Goal: Book appointment/travel/reservation

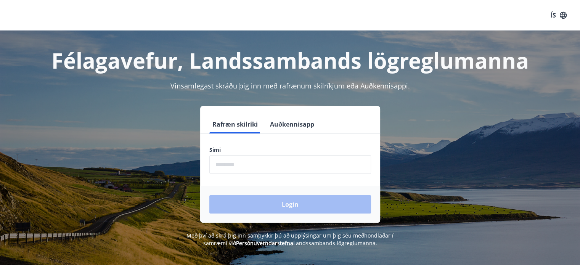
click at [302, 144] on form "Rafræn skilríki Auðkennisapp Sími ​ Login" at bounding box center [290, 169] width 180 height 108
click at [294, 164] on input "phone" at bounding box center [290, 164] width 162 height 19
type input "********"
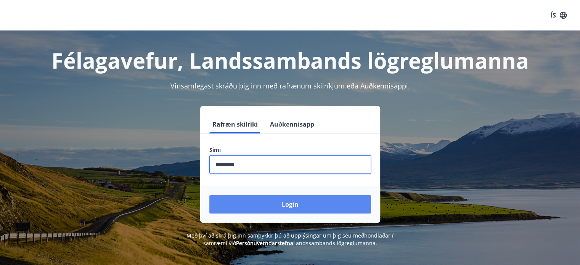
click at [281, 202] on button "Login" at bounding box center [290, 204] width 162 height 18
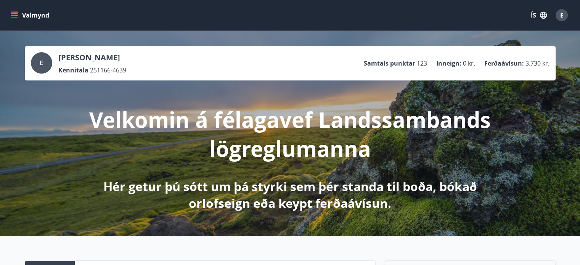
click at [12, 16] on icon "menu" at bounding box center [15, 15] width 8 height 8
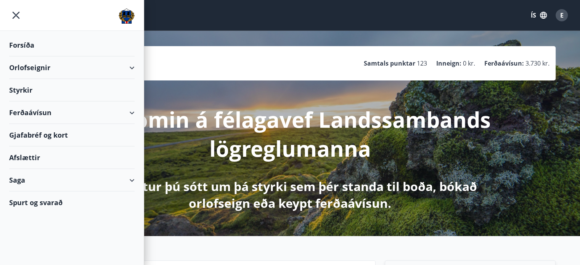
click at [27, 69] on div "Orlofseignir" at bounding box center [71, 67] width 125 height 23
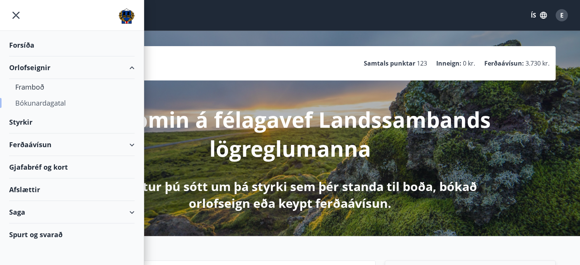
click at [32, 104] on div "Bókunardagatal" at bounding box center [71, 103] width 113 height 16
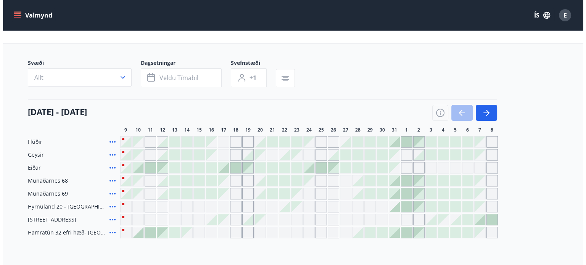
scroll to position [31, 0]
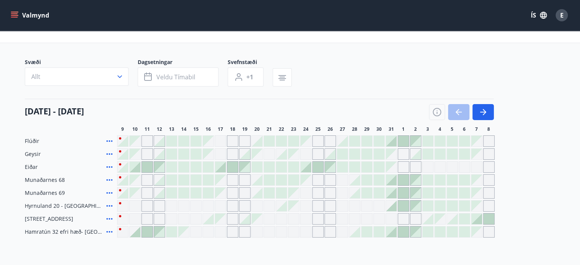
click at [236, 218] on div "Gráir dagar eru ekki bókanlegir" at bounding box center [232, 218] width 11 height 11
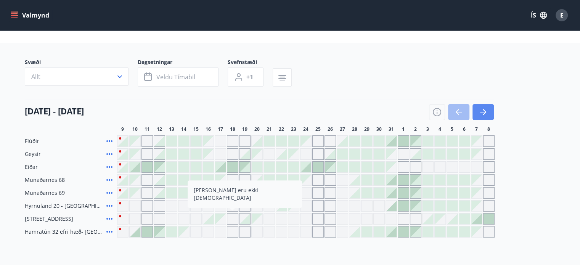
click at [485, 109] on icon "button" at bounding box center [483, 112] width 9 height 9
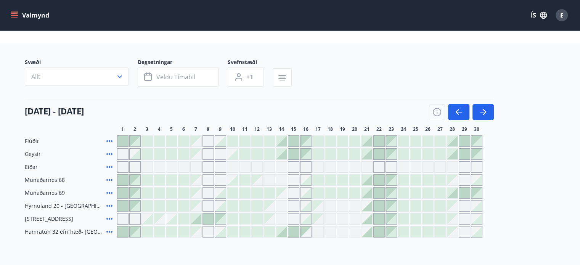
click at [165, 219] on div at bounding box center [299, 218] width 365 height 11
click at [173, 221] on div at bounding box center [171, 219] width 11 height 11
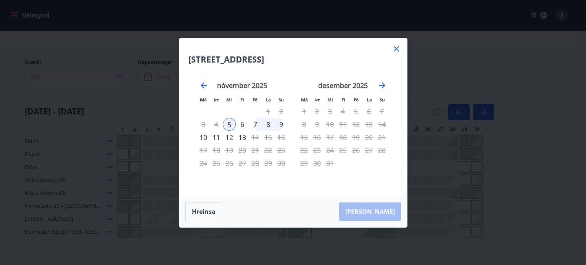
click at [280, 125] on div "9" at bounding box center [281, 124] width 13 height 13
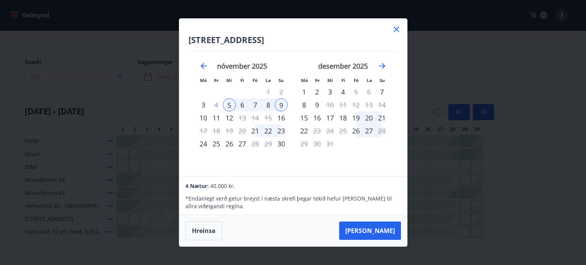
click at [395, 30] on icon at bounding box center [396, 29] width 5 height 5
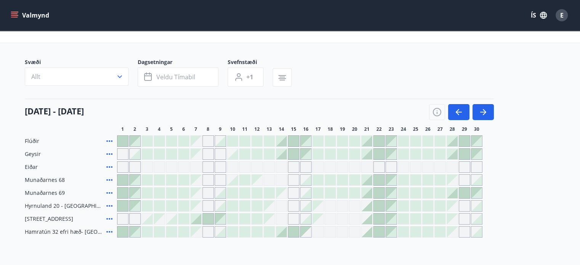
click at [393, 80] on div "Svæði Allt Dagsetningar Veldu tímabil Svefnstæði +1" at bounding box center [290, 73] width 531 height 31
click at [284, 38] on div "Bókunardagatal" at bounding box center [290, 21] width 580 height 43
click at [340, 51] on main "Bókunardagatal Svæði Allt Dagsetningar Veldu tímabil Svefnstæði +1 01 nóvember …" at bounding box center [290, 119] width 580 height 238
click at [172, 221] on div at bounding box center [171, 219] width 11 height 11
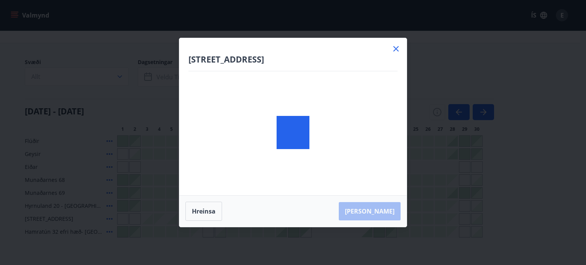
click at [172, 221] on div "Hátún 4, Reykjavík Hreinsa Taka Frá" at bounding box center [293, 132] width 586 height 265
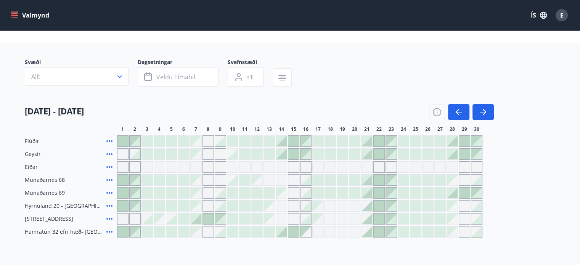
click at [171, 222] on div at bounding box center [171, 219] width 11 height 11
